Goal: Contribute content

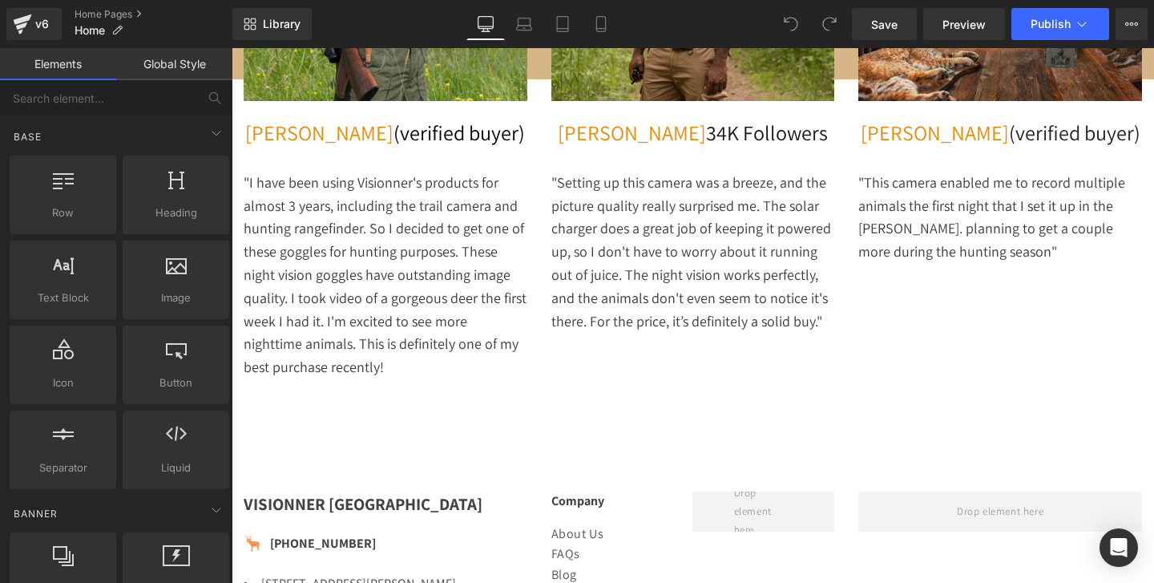
scroll to position [0, 796]
click at [501, 491] on div "VISIONNER [GEOGRAPHIC_DATA]" at bounding box center [386, 504] width 284 height 26
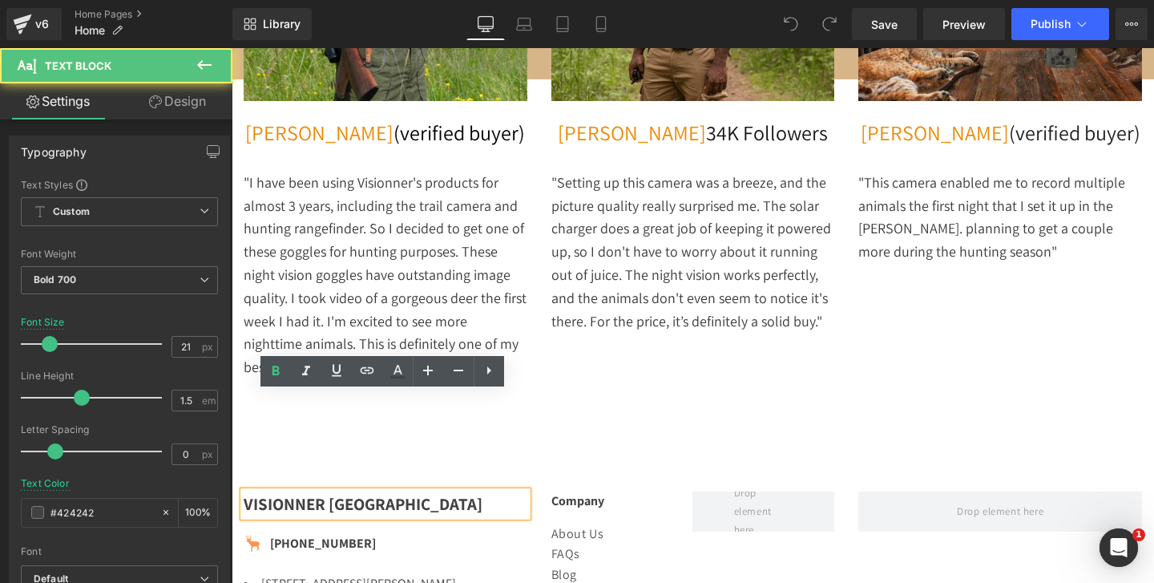
scroll to position [0, 0]
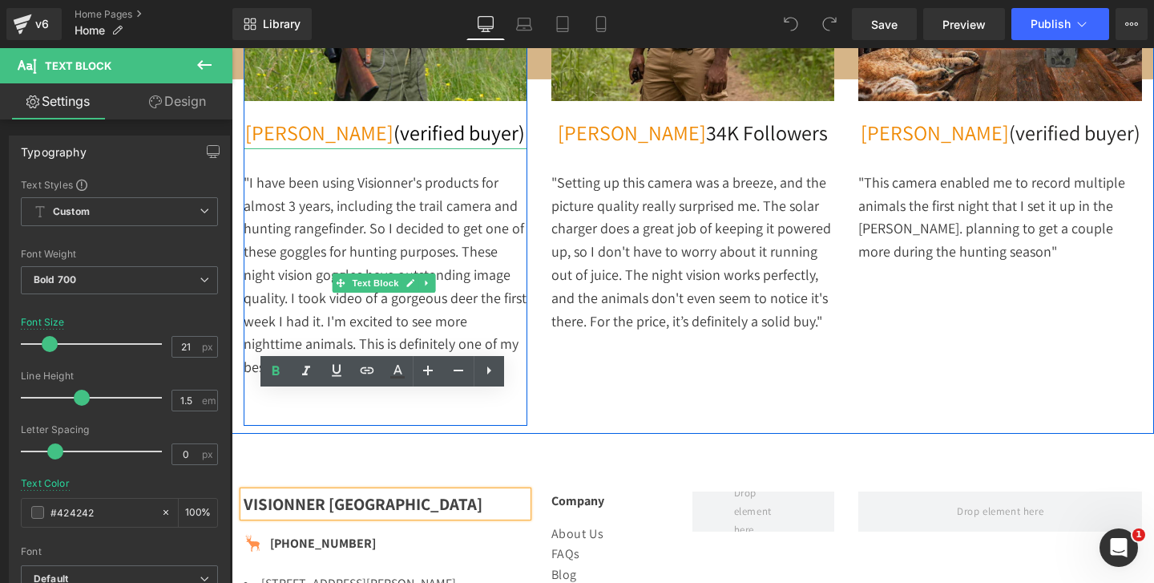
click at [428, 402] on p at bounding box center [386, 413] width 284 height 23
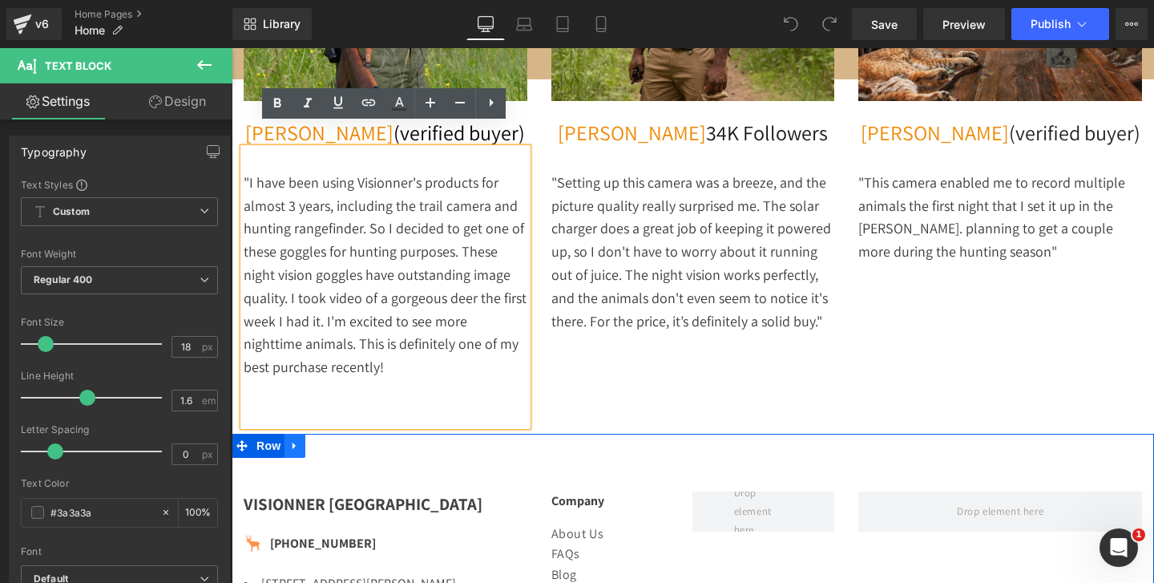
click at [295, 439] on icon at bounding box center [294, 445] width 11 height 12
click at [334, 440] on icon at bounding box center [336, 445] width 11 height 11
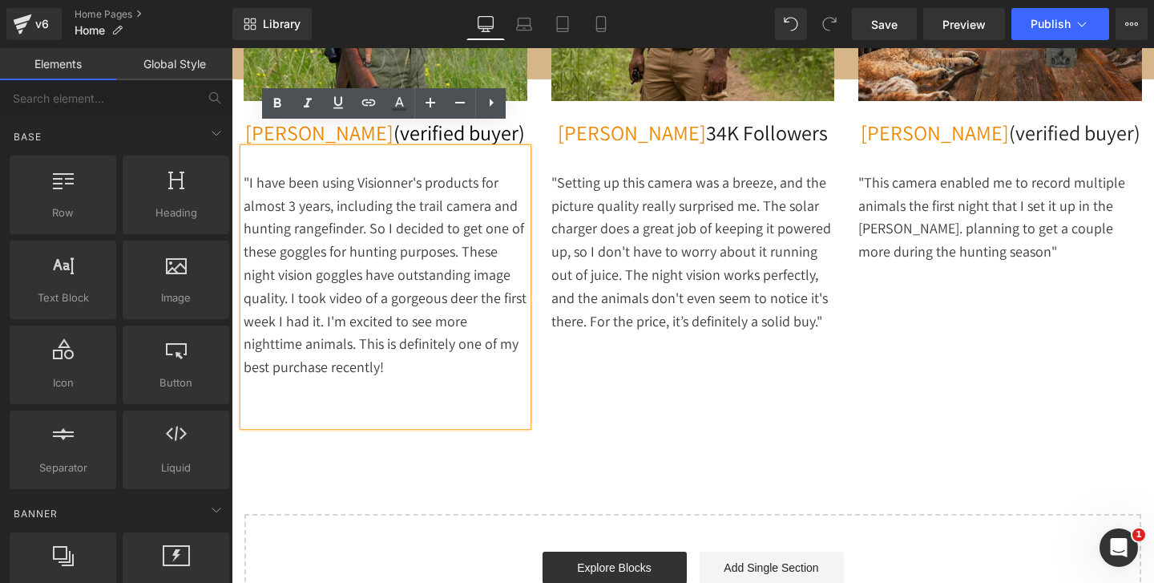
scroll to position [0, 1592]
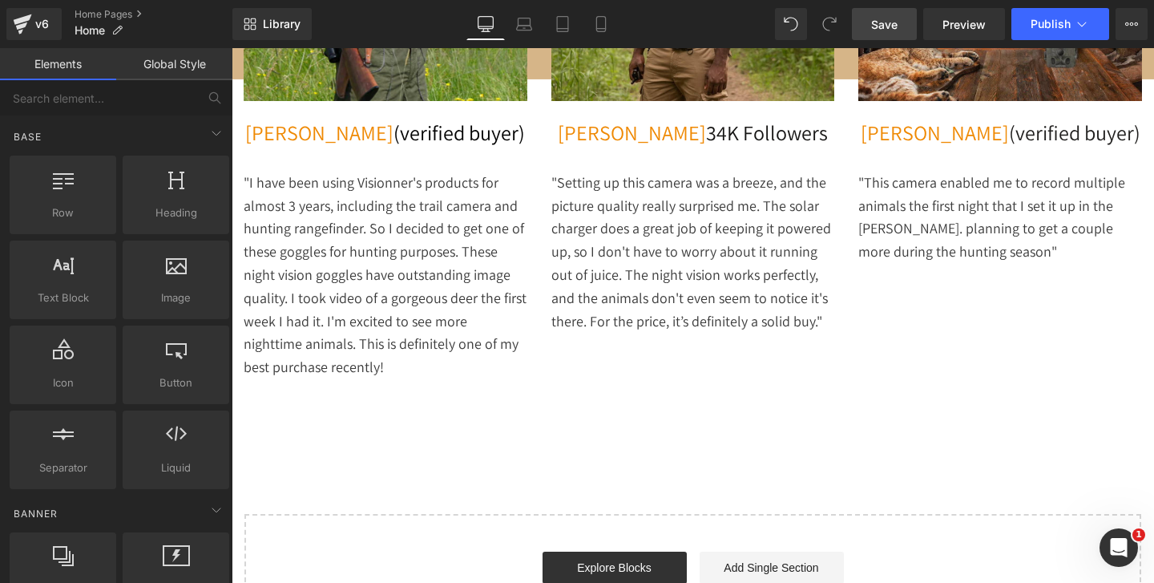
click at [910, 24] on link "Save" at bounding box center [884, 24] width 65 height 32
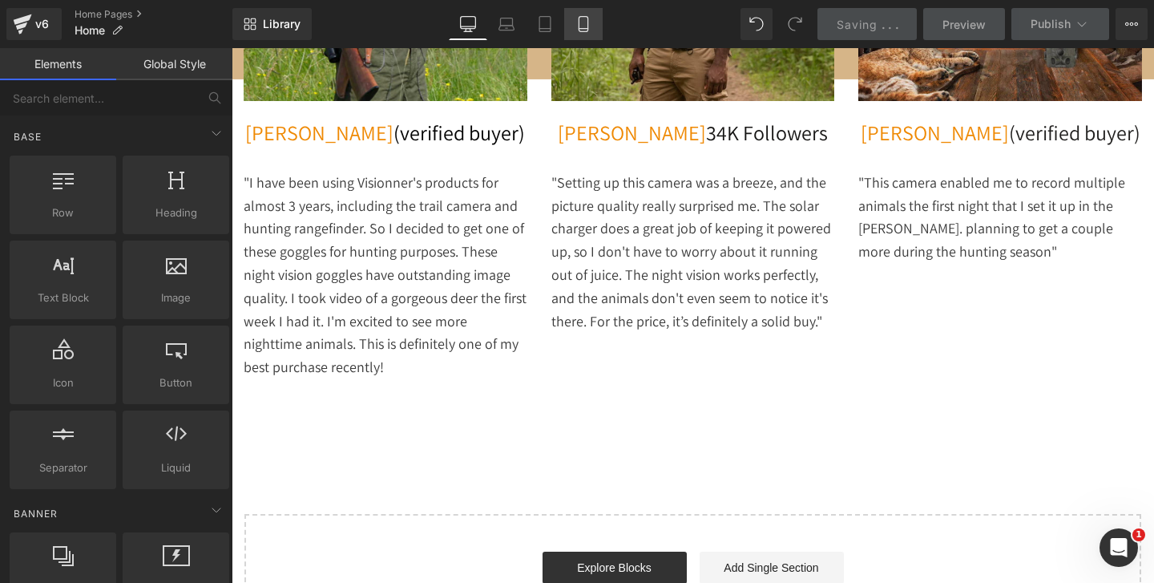
click at [582, 29] on icon at bounding box center [584, 29] width 9 height 0
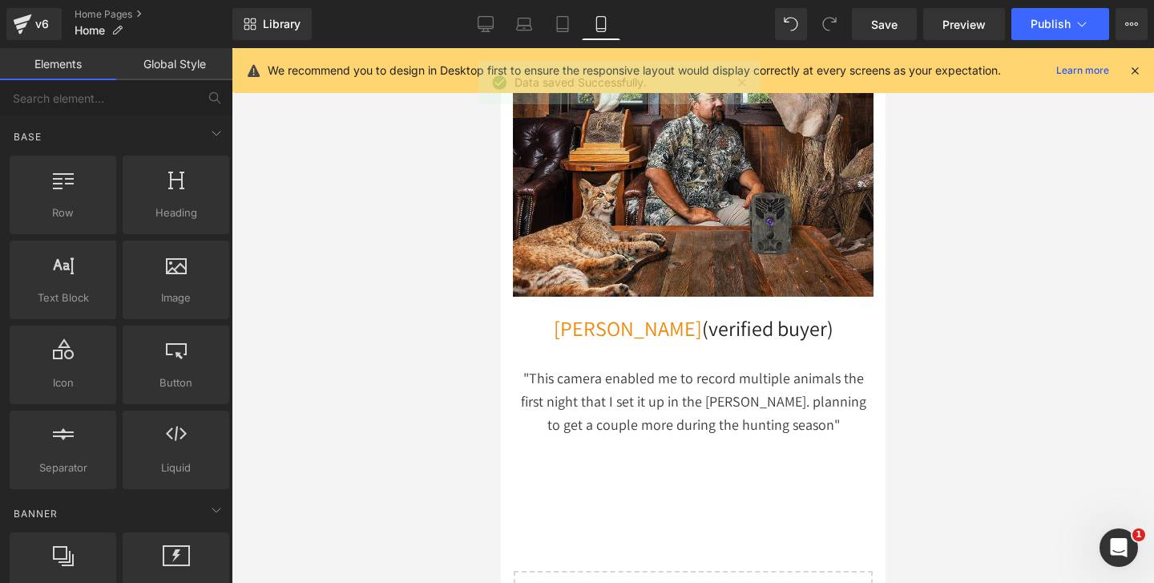
scroll to position [0, 287]
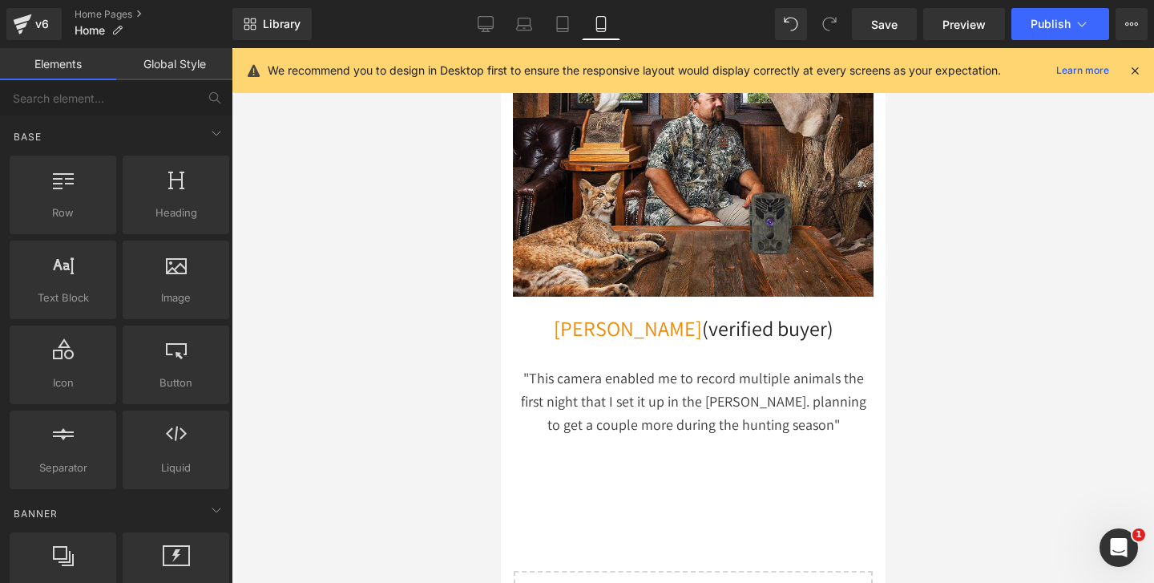
click at [1044, 30] on span "Publish" at bounding box center [1051, 24] width 40 height 13
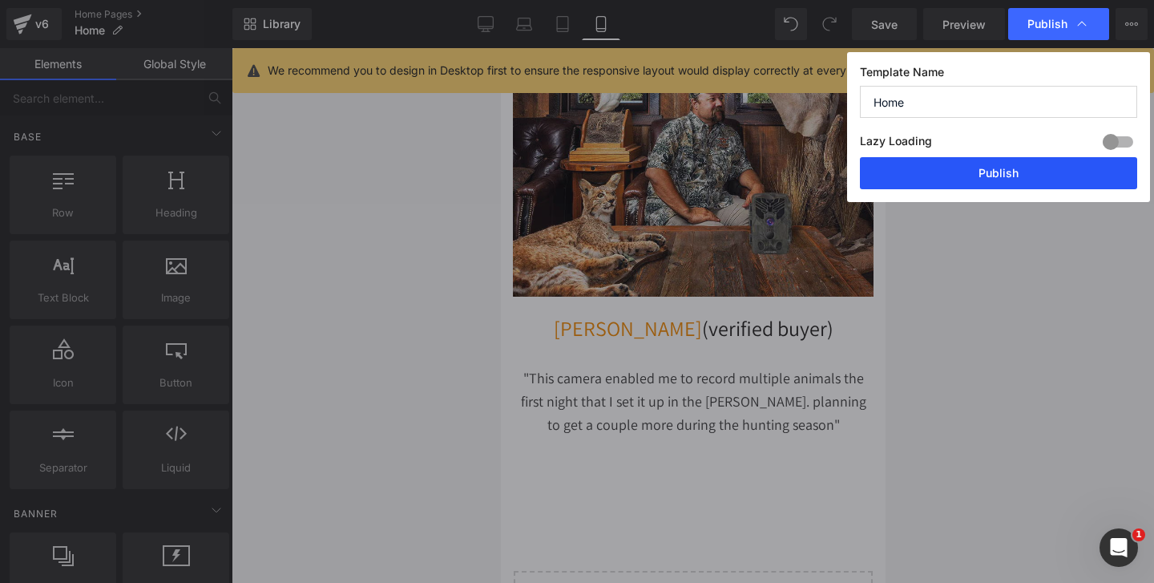
click at [961, 180] on button "Publish" at bounding box center [998, 173] width 277 height 32
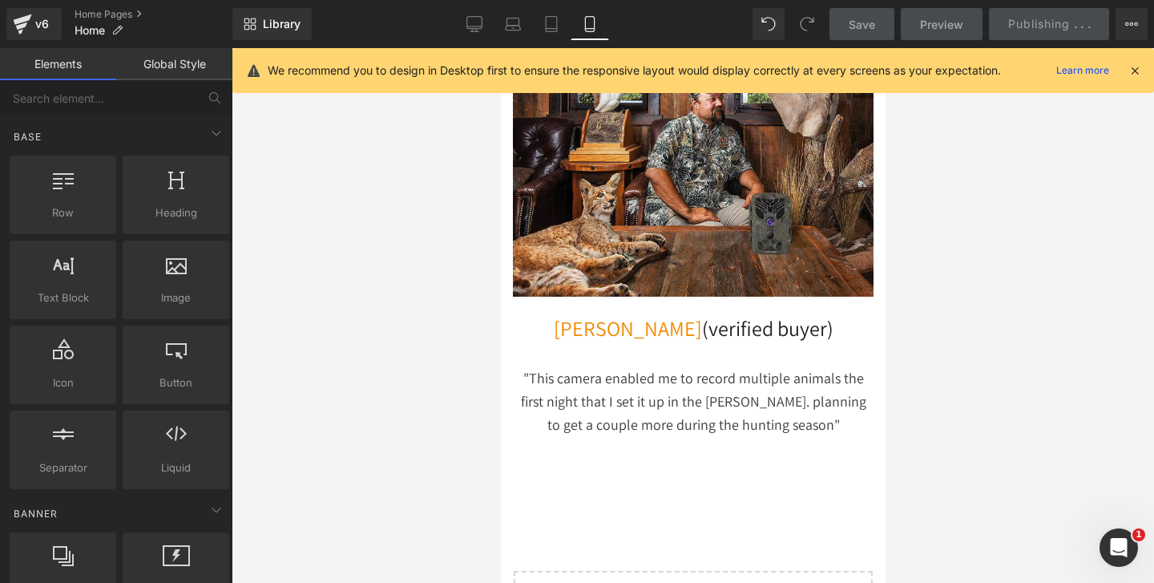
scroll to position [0, 574]
click at [1129, 15] on button "View Live Page View with current Template Save Template to Library Schedule Pub…" at bounding box center [1132, 24] width 32 height 32
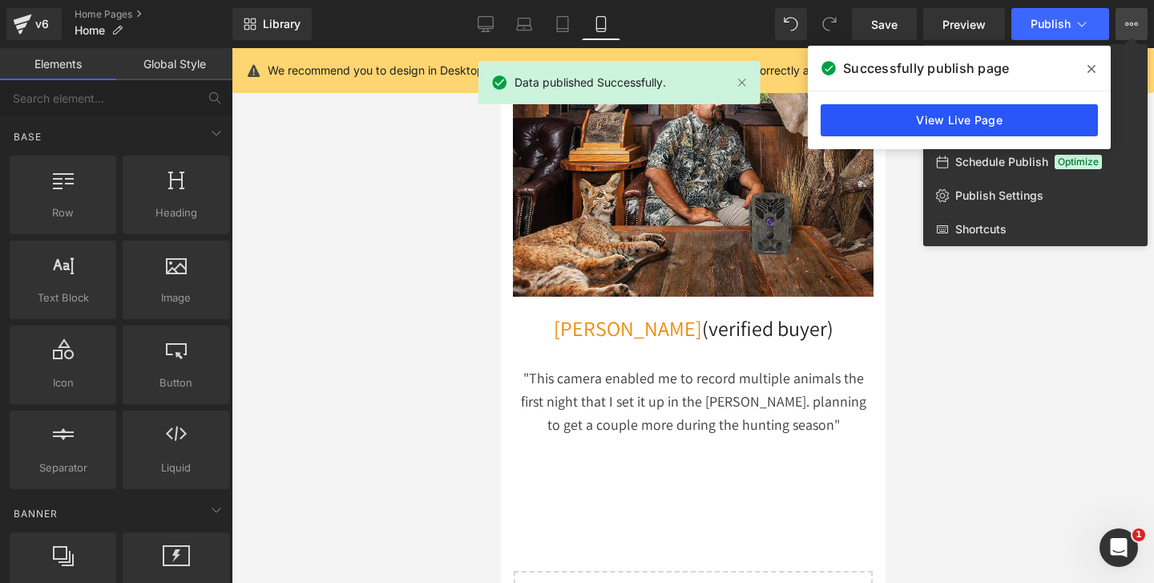
click at [987, 112] on link "View Live Page" at bounding box center [959, 120] width 277 height 32
